Goal: Information Seeking & Learning: Learn about a topic

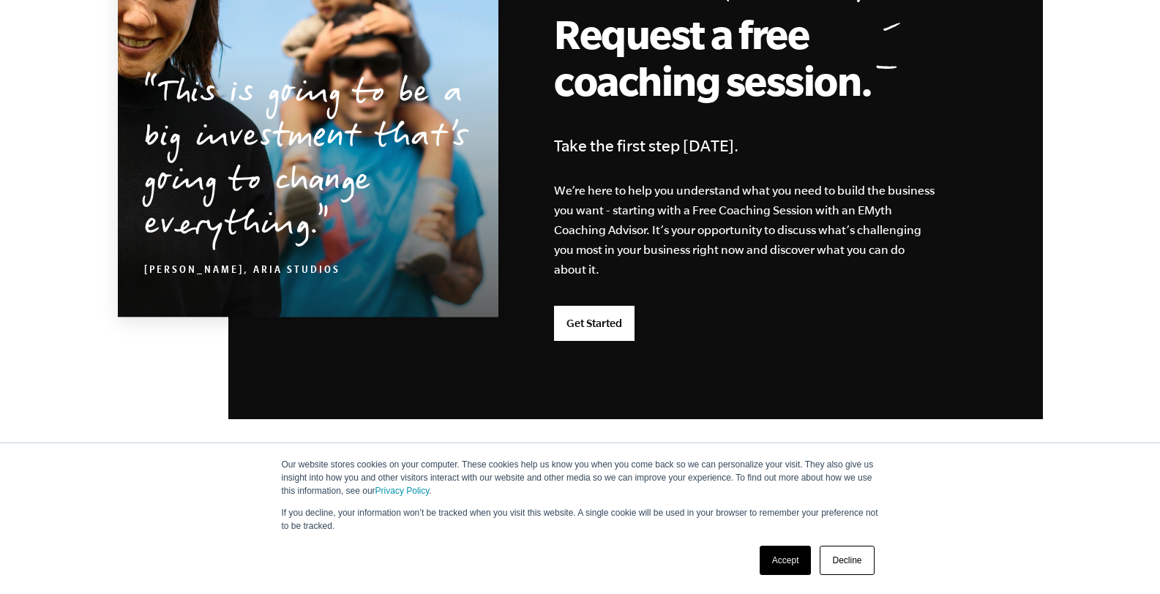
scroll to position [3916, 0]
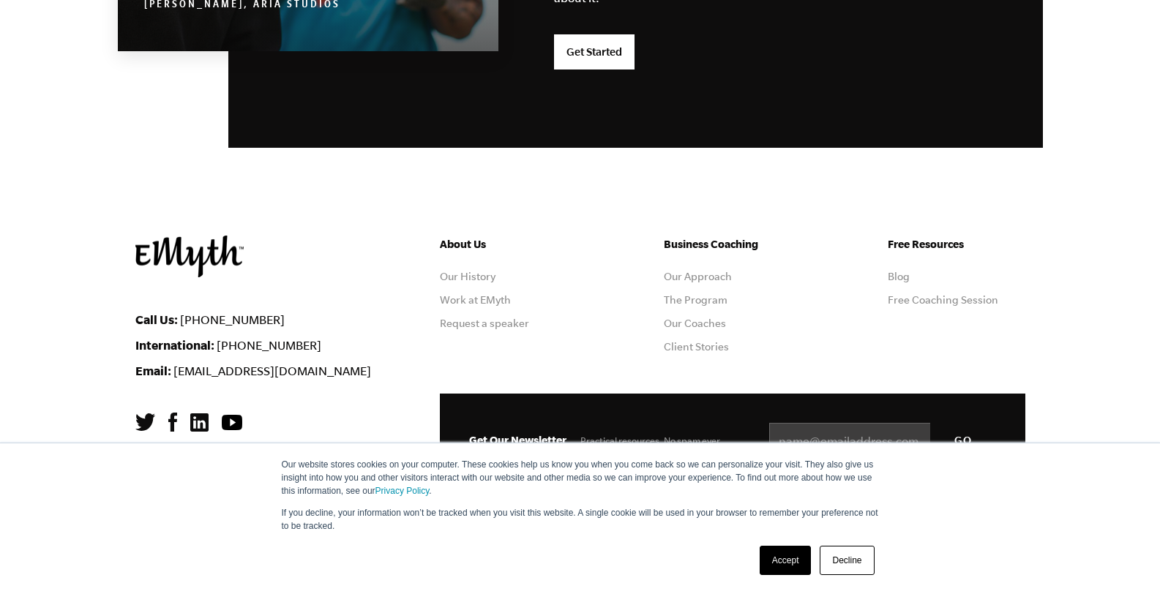
click at [702, 329] on ul "Business Coaching Our Approach The Program Our Coaches Client Stories" at bounding box center [733, 300] width 138 height 129
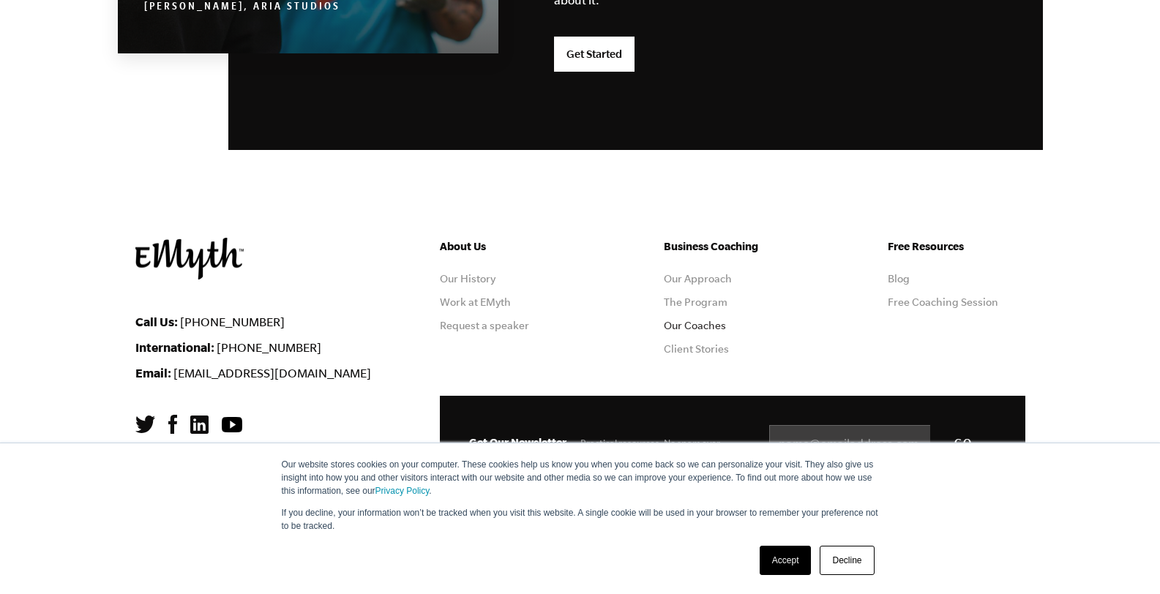
scroll to position [3913, 0]
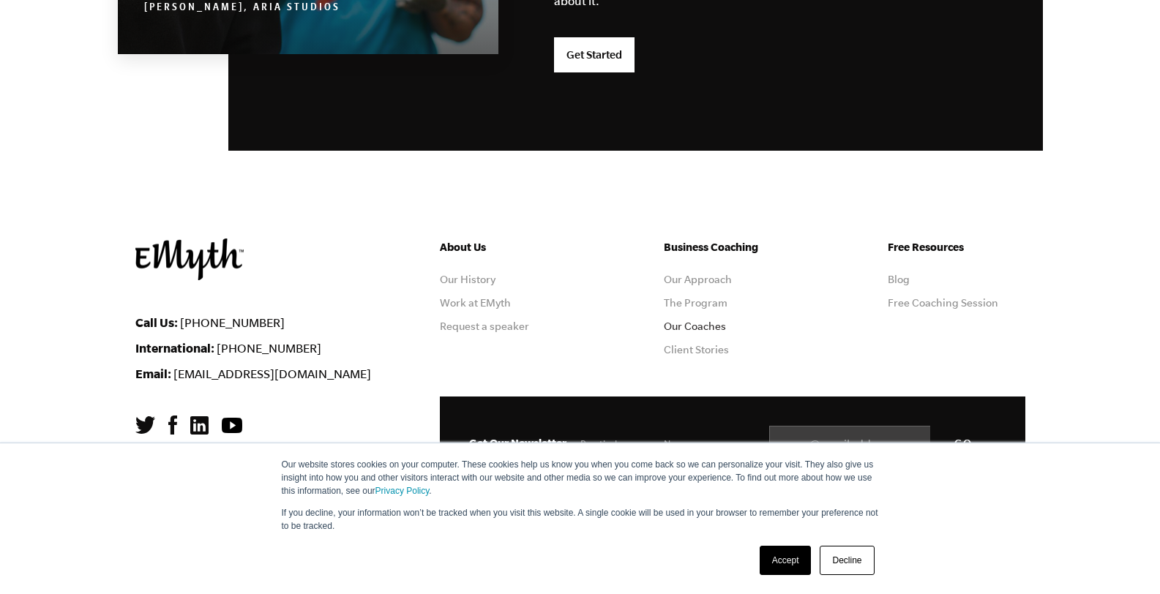
click at [705, 321] on link "Our Coaches" at bounding box center [695, 326] width 62 height 12
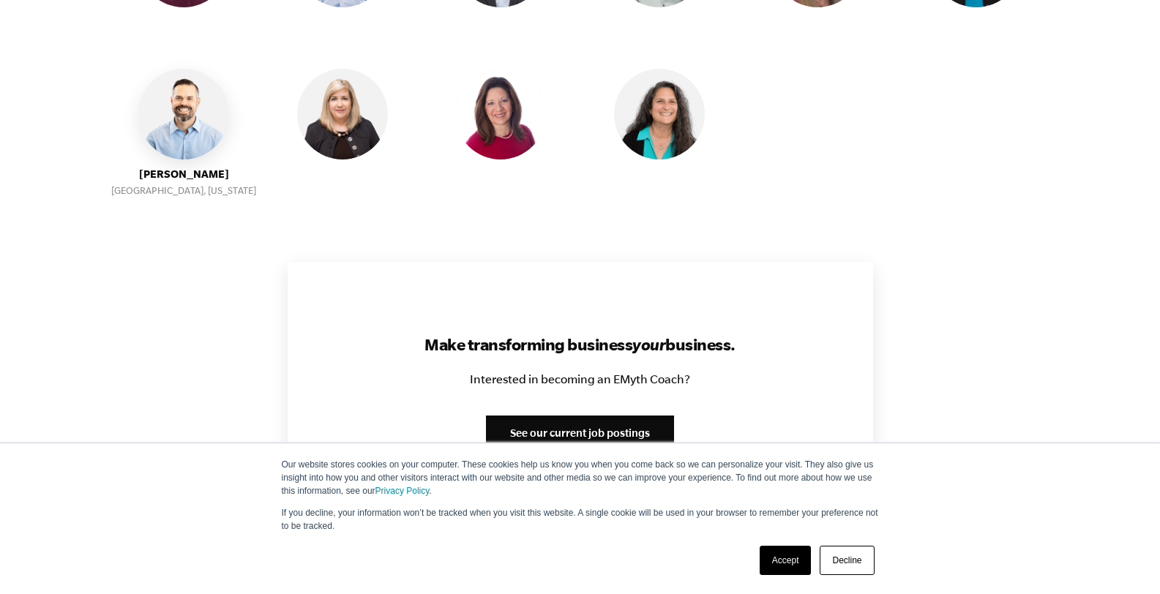
scroll to position [1646, 0]
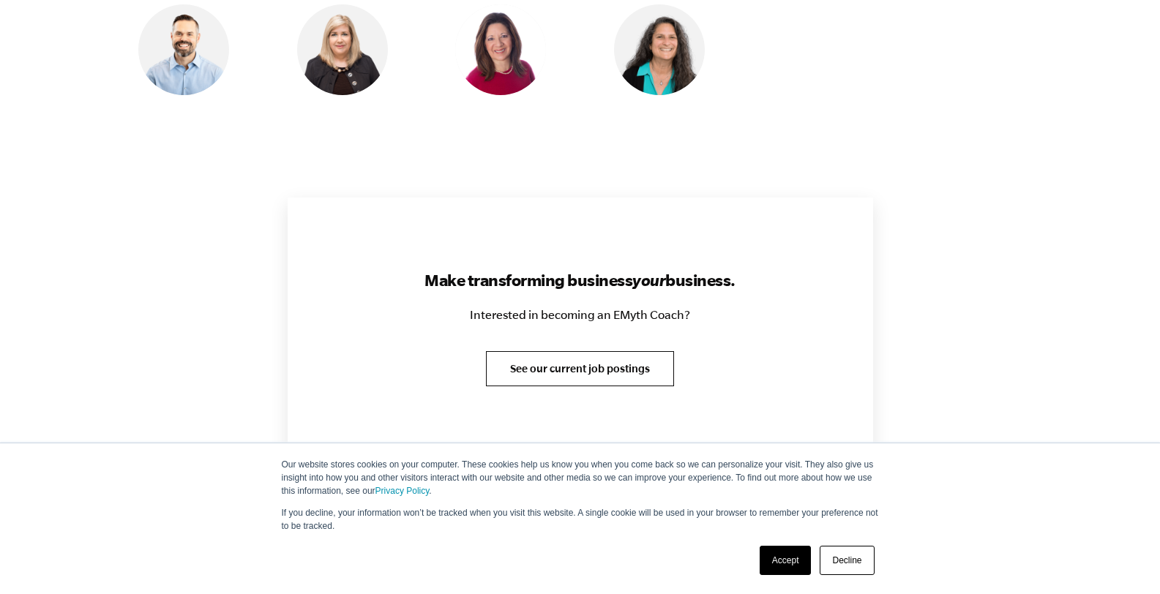
click at [532, 358] on link "See our current job postings" at bounding box center [580, 368] width 188 height 35
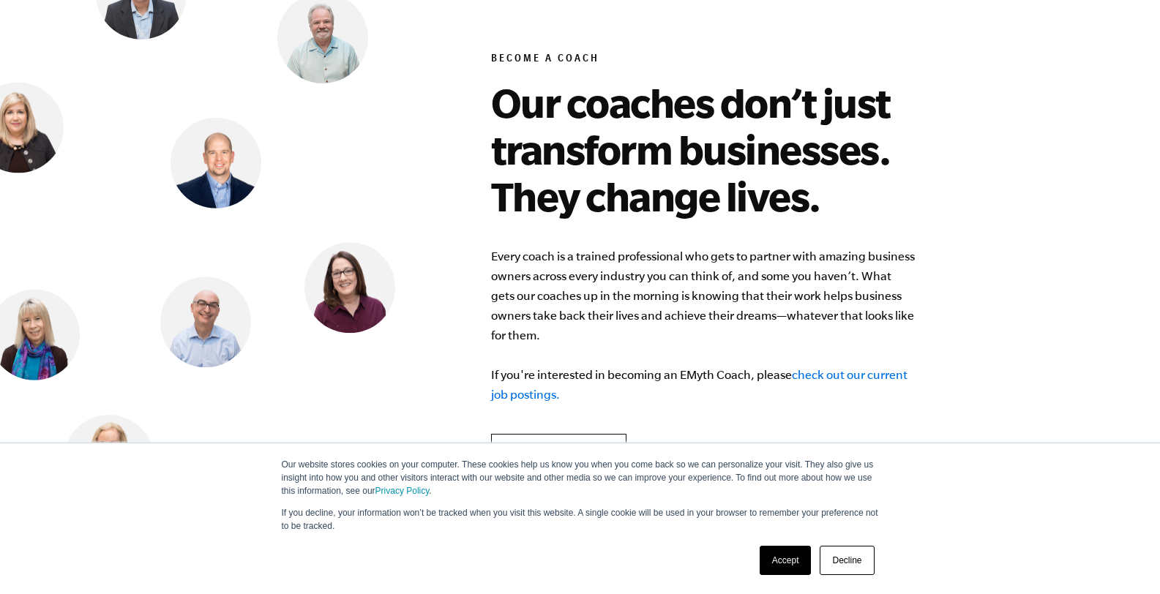
scroll to position [5687, 0]
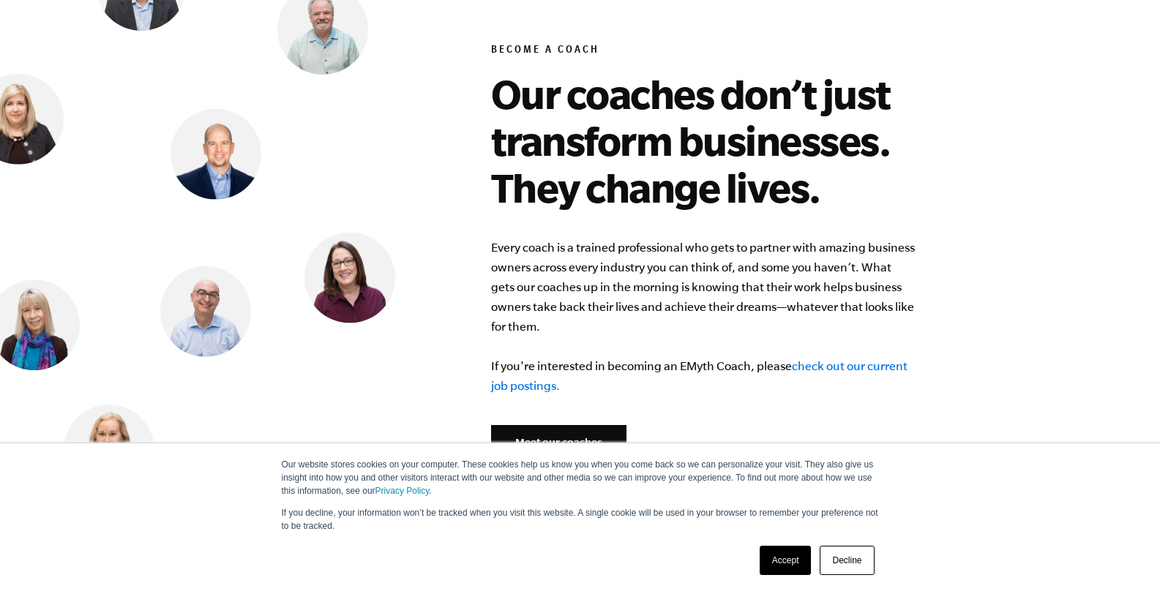
click at [541, 425] on link "Meet our coaches" at bounding box center [558, 442] width 135 height 35
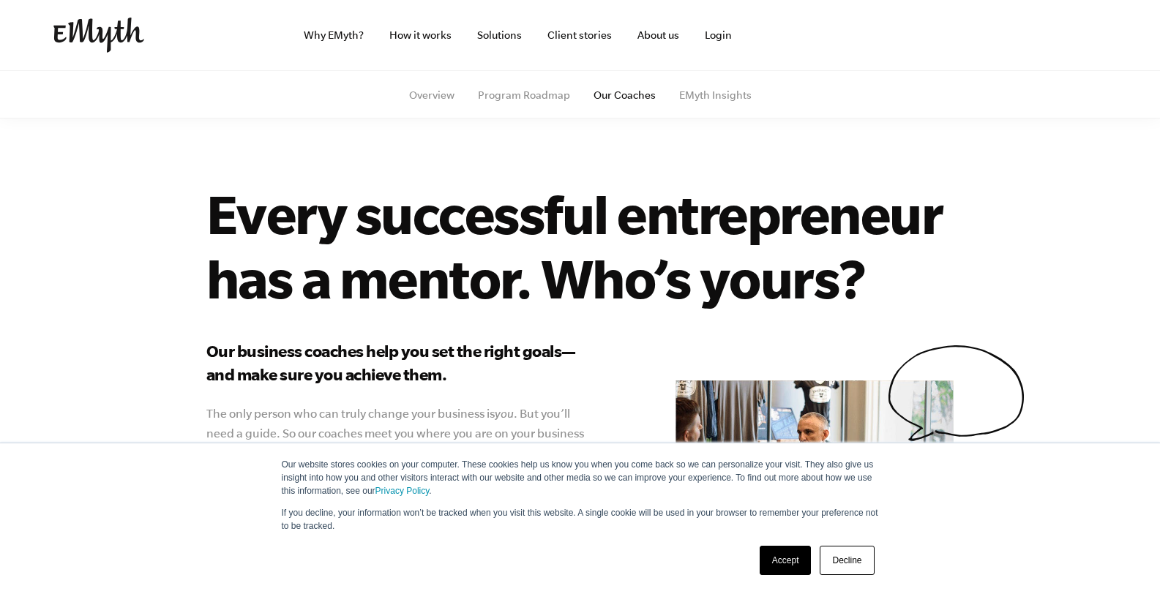
scroll to position [268, 0]
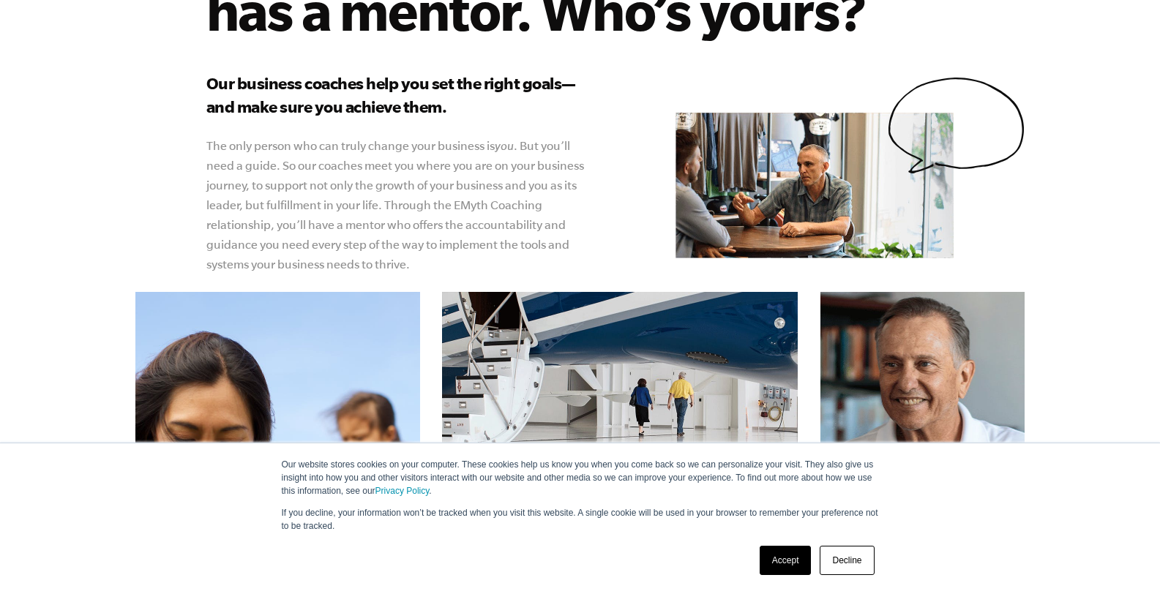
click at [792, 558] on link "Accept" at bounding box center [785, 560] width 52 height 29
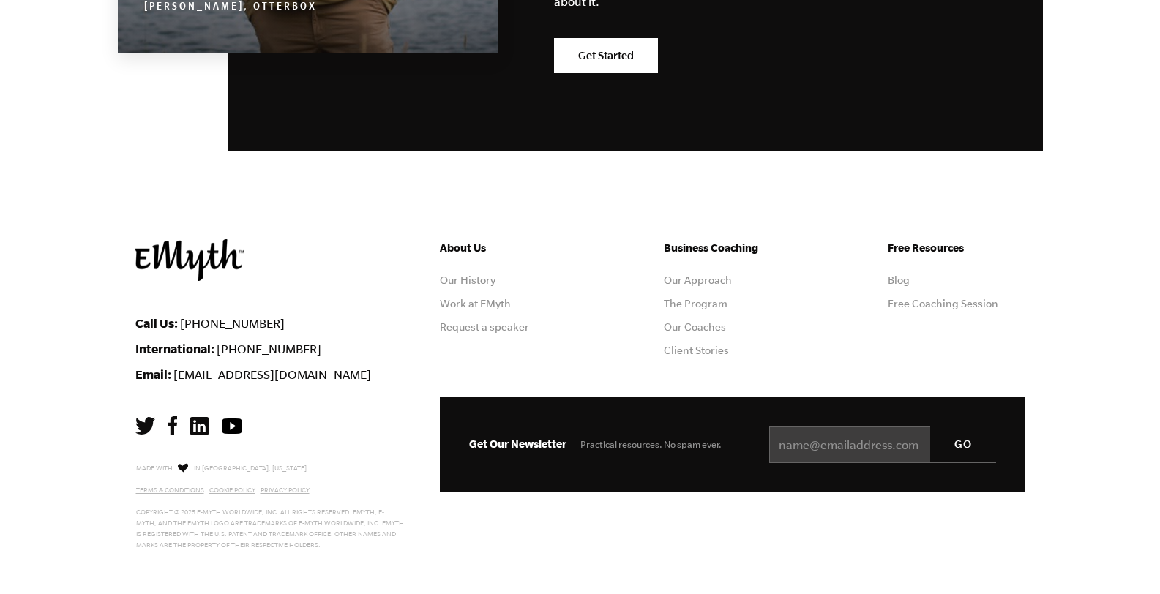
scroll to position [2670, 0]
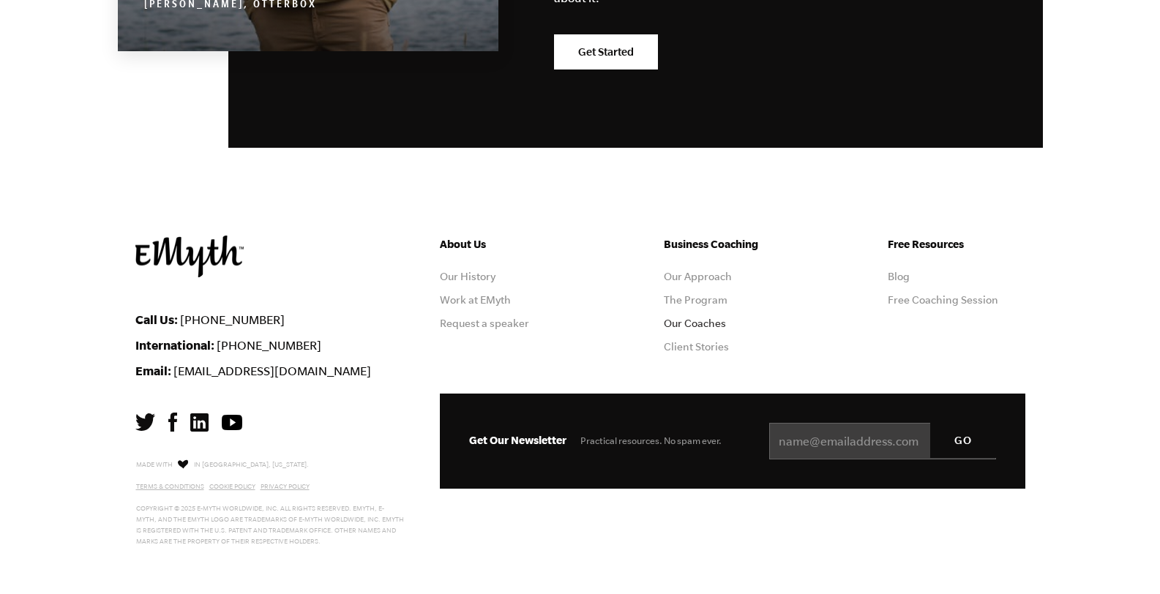
click at [687, 323] on link "Our Coaches" at bounding box center [695, 324] width 62 height 12
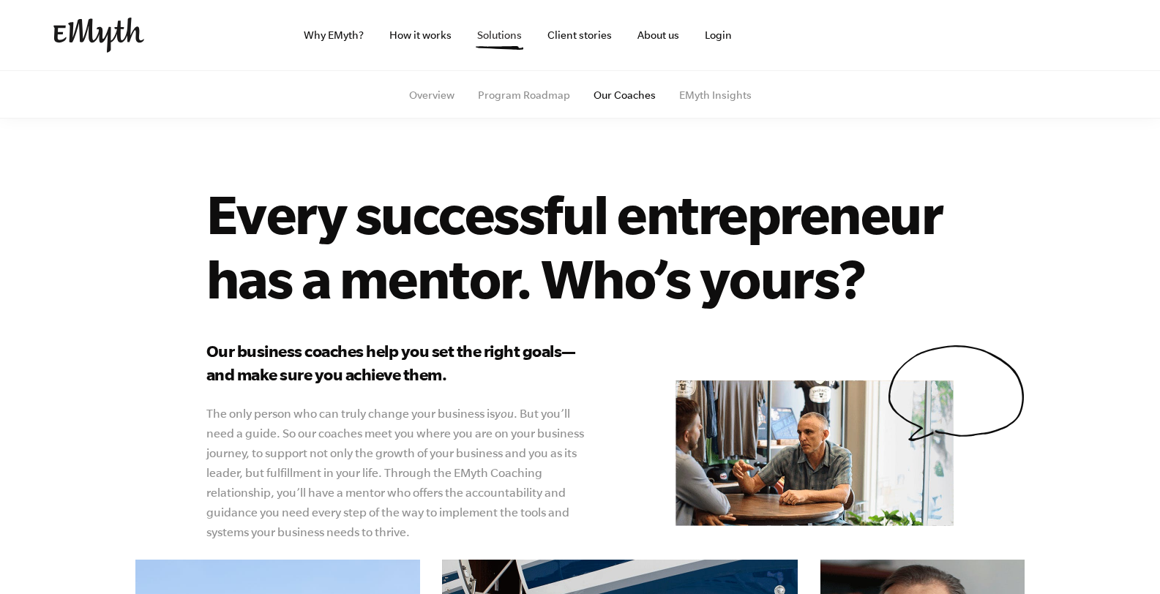
click at [486, 29] on link "Solutions" at bounding box center [499, 35] width 68 height 70
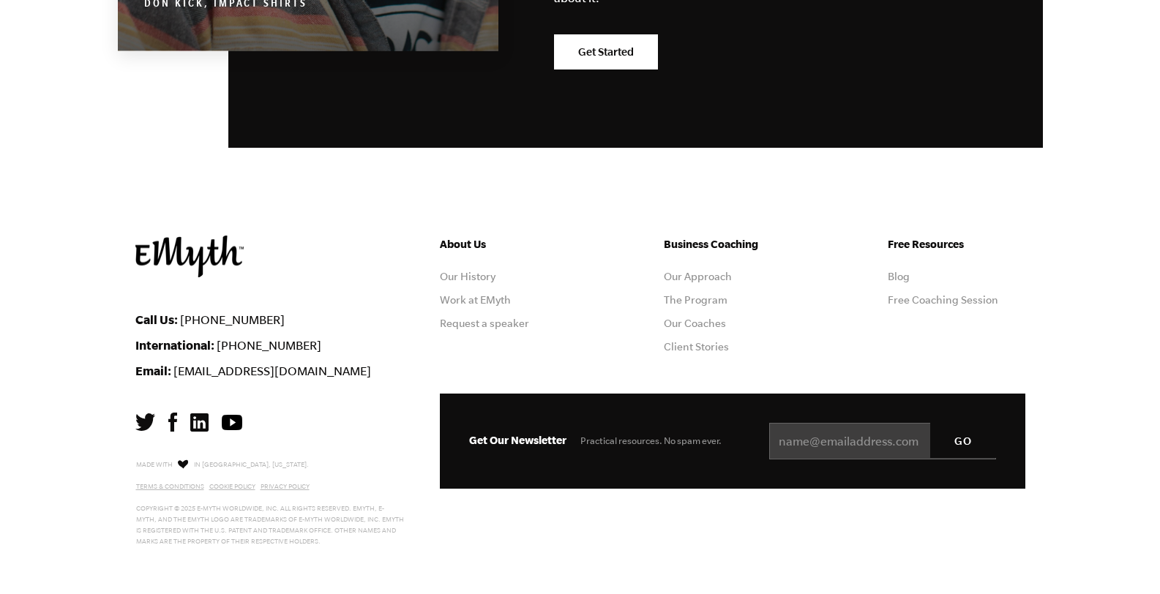
scroll to position [2698, 0]
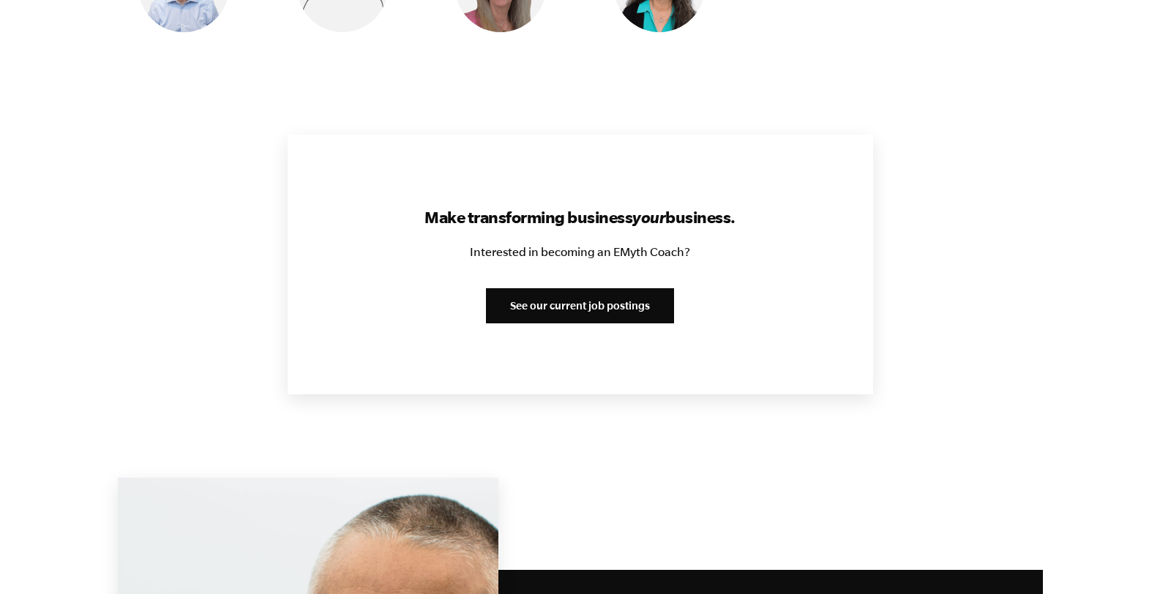
scroll to position [1858, 0]
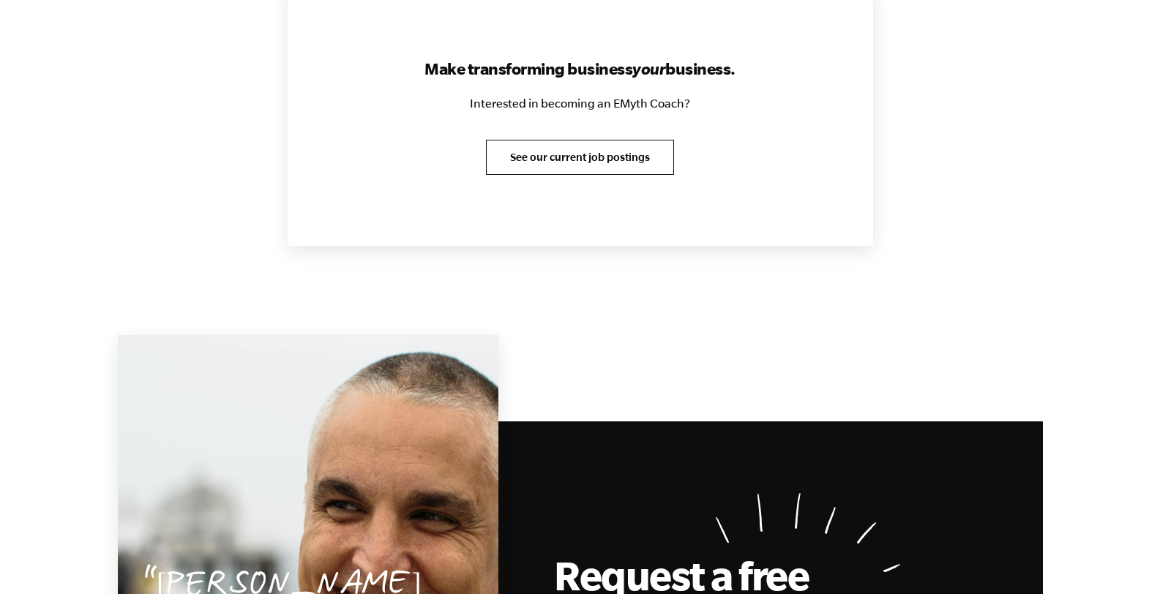
click at [637, 165] on link "See our current job postings" at bounding box center [580, 157] width 188 height 35
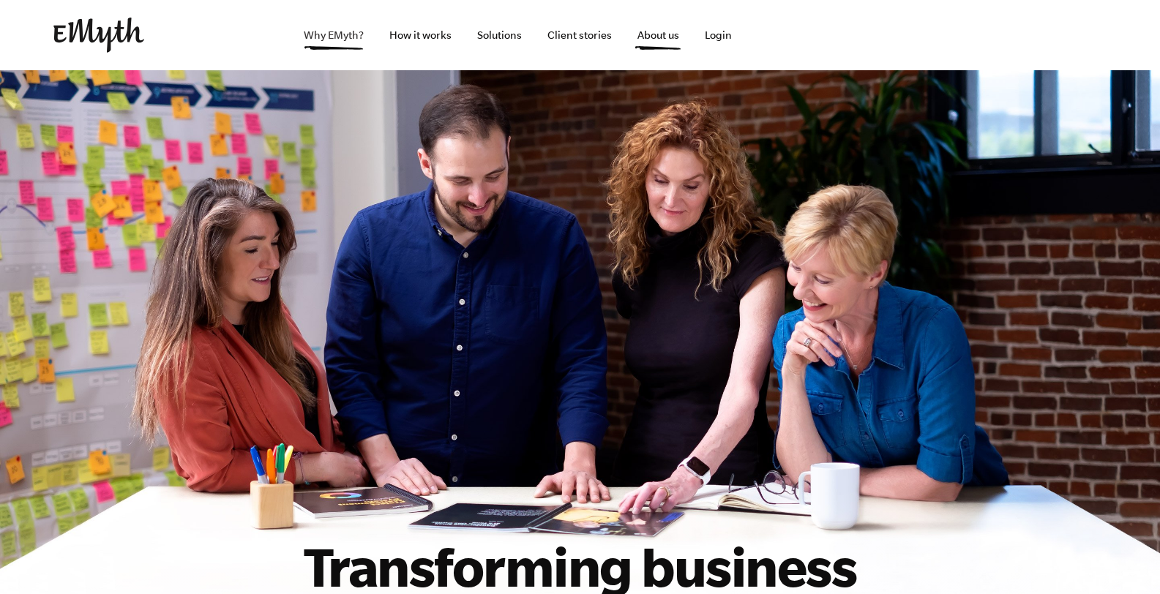
click at [341, 36] on link "Why EMyth?" at bounding box center [333, 35] width 83 height 70
click at [496, 35] on link "Solutions" at bounding box center [499, 35] width 68 height 70
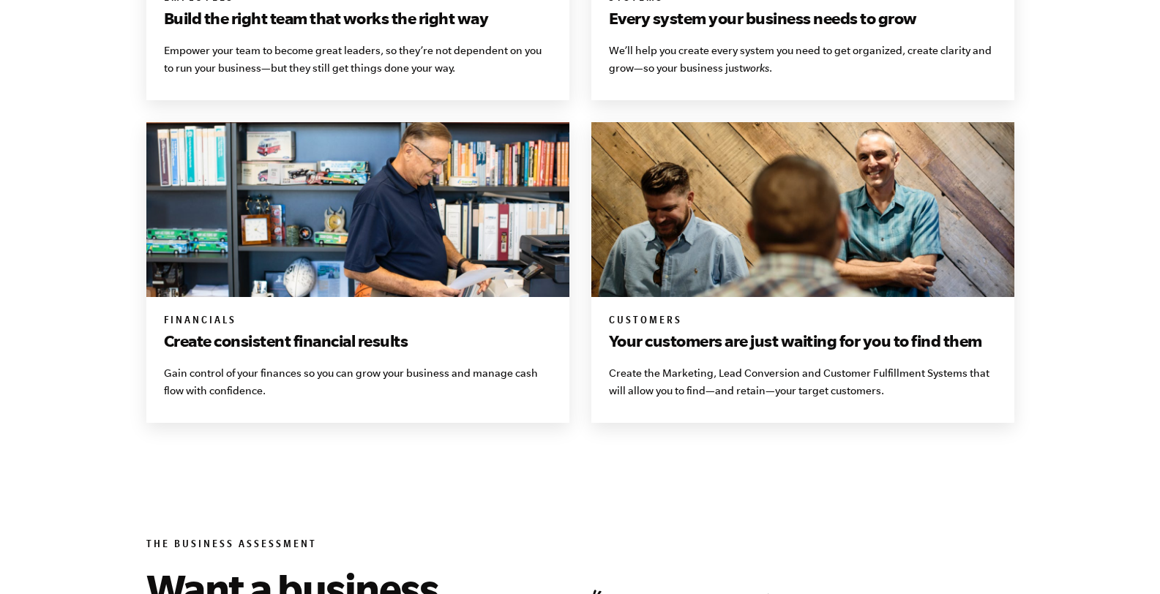
scroll to position [1775, 0]
